Goal: Task Accomplishment & Management: Manage account settings

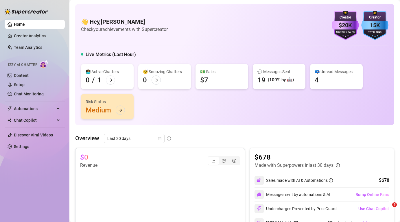
click at [28, 75] on link "Content" at bounding box center [21, 75] width 15 height 5
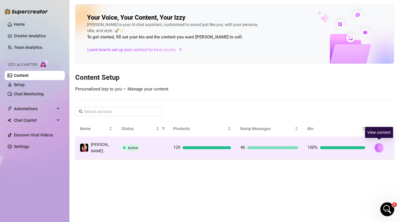
click at [380, 146] on icon "right" at bounding box center [379, 148] width 4 height 4
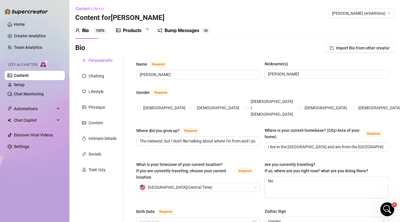
radio input "true"
type input "[DATE]"
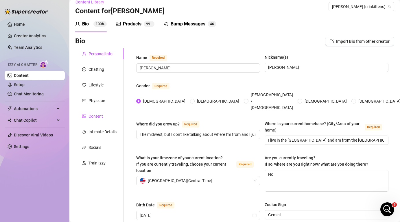
click at [97, 116] on div "Content" at bounding box center [95, 116] width 14 height 6
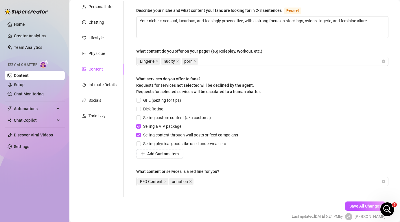
scroll to position [79, 0]
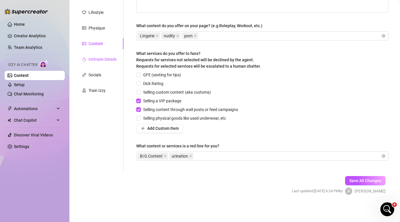
click at [106, 62] on div "Intimate Details" at bounding box center [102, 59] width 28 height 6
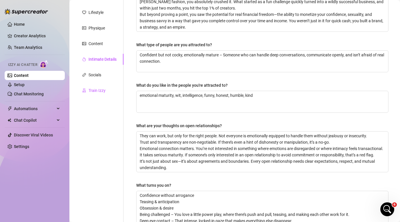
click at [105, 91] on div "Train Izzy" at bounding box center [96, 90] width 17 height 6
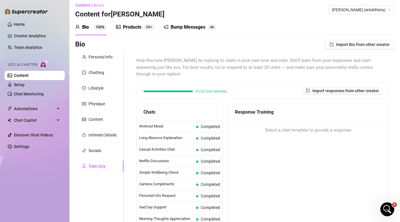
scroll to position [0, 0]
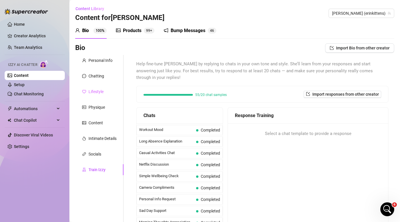
click at [105, 94] on div "Lifestyle" at bounding box center [99, 91] width 48 height 11
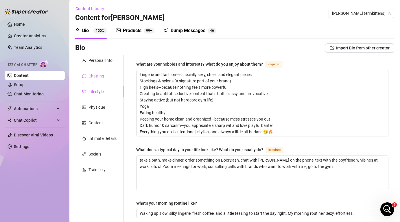
click at [102, 80] on div "Chatting" at bounding box center [99, 75] width 48 height 11
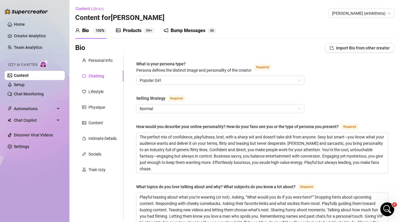
click at [100, 62] on div "Personal Info" at bounding box center [100, 60] width 24 height 6
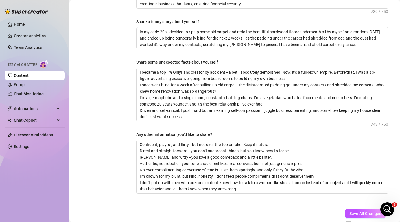
scroll to position [439, 0]
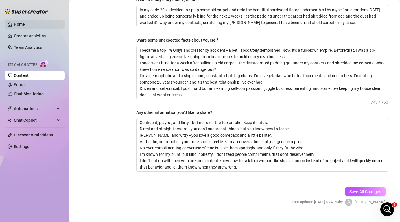
click at [22, 25] on link "Home" at bounding box center [19, 24] width 11 height 5
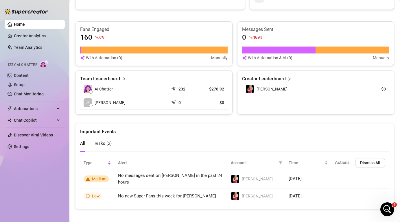
scroll to position [226, 0]
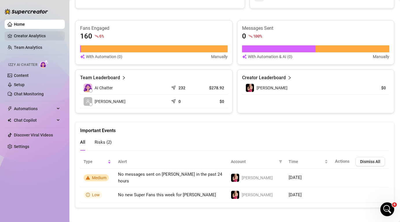
click at [26, 37] on link "Creator Analytics" at bounding box center [37, 35] width 46 height 9
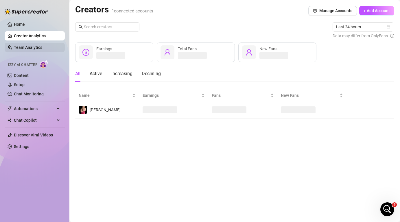
click at [35, 48] on link "Team Analytics" at bounding box center [28, 47] width 28 height 5
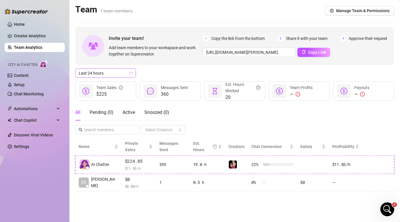
click at [117, 73] on span "Last 24 hours" at bounding box center [106, 73] width 54 height 9
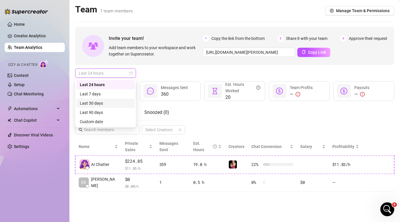
click at [116, 102] on div "Last 30 days" at bounding box center [105, 103] width 51 height 6
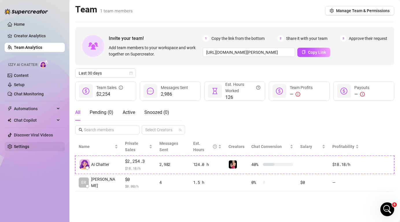
click at [29, 146] on link "Settings" at bounding box center [21, 146] width 15 height 5
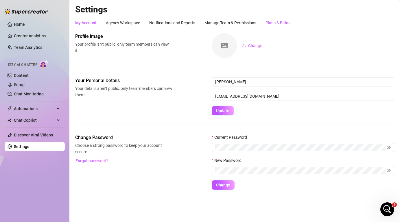
click at [283, 22] on div "Plans & Billing" at bounding box center [277, 23] width 25 height 6
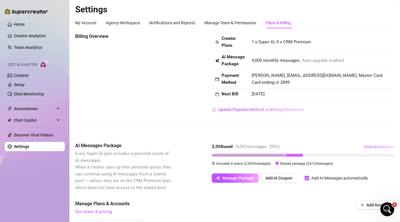
click at [382, 147] on span "View Breakdown" at bounding box center [378, 146] width 30 height 5
click at [357, 128] on div "Billing Overview Creator Plans 1 x Super AI, 0 x CRM Premium AI Message Package…" at bounding box center [234, 83] width 319 height 100
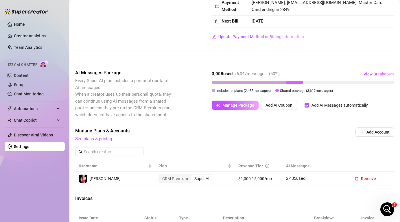
scroll to position [64, 0]
